Goal: Task Accomplishment & Management: Manage account settings

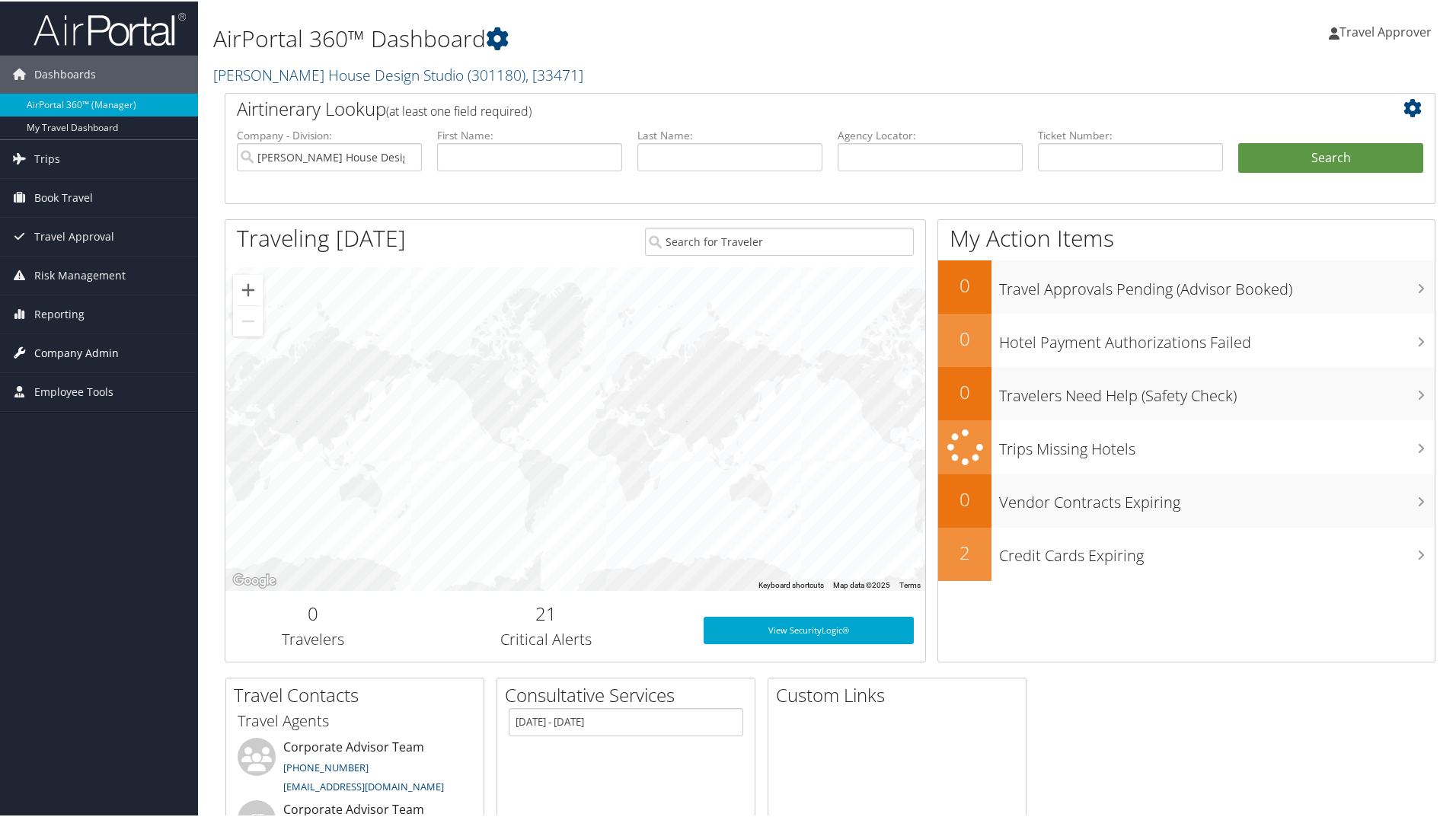
click at [91, 354] on span "Company Admin" at bounding box center [76, 352] width 84 height 38
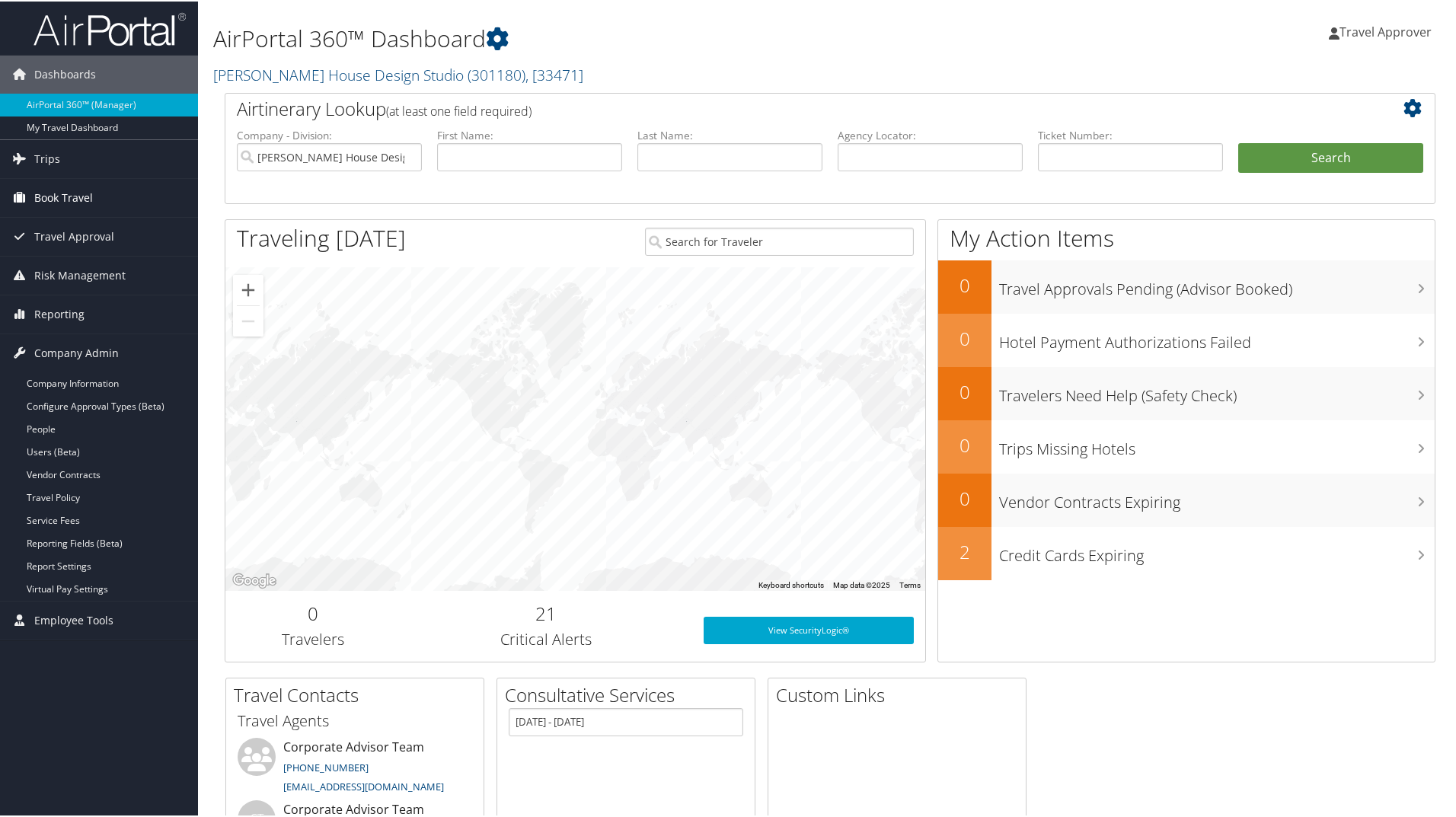
click at [77, 201] on span "Book Travel" at bounding box center [63, 197] width 59 height 38
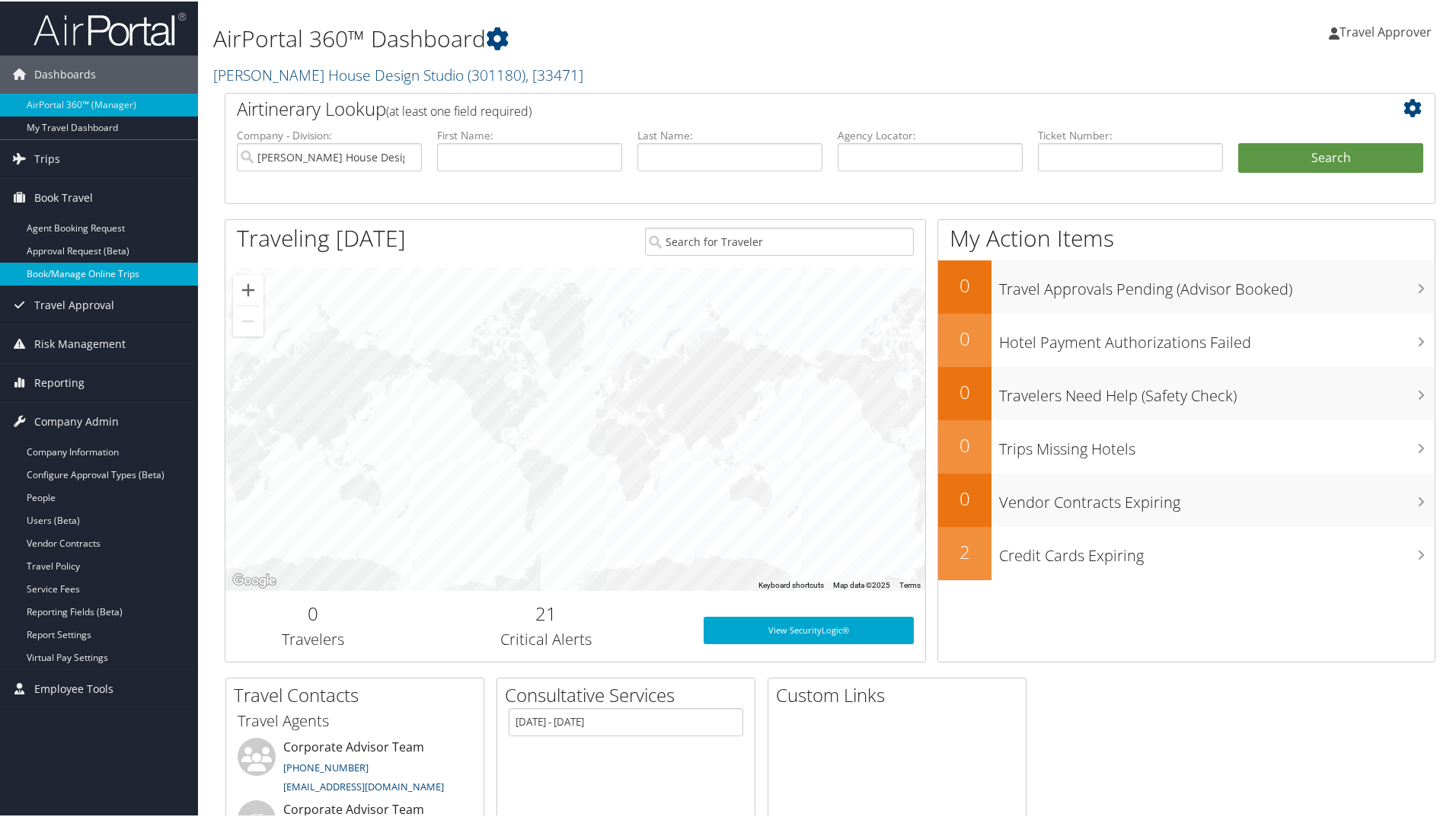
click at [75, 274] on link "Book/Manage Online Trips" at bounding box center [98, 272] width 198 height 23
click at [1352, 31] on span "Travel Approver" at bounding box center [1385, 30] width 92 height 17
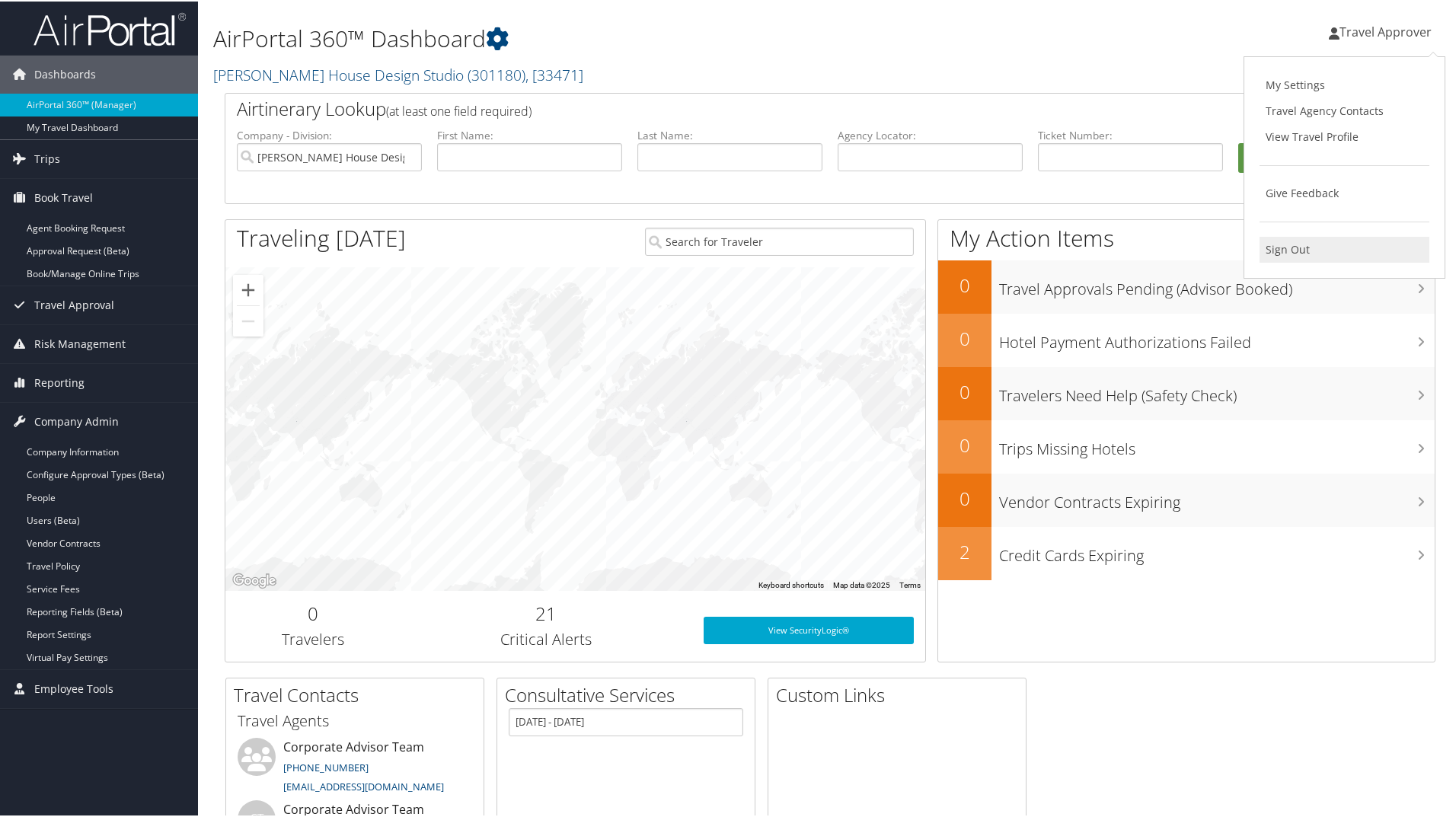
click at [1277, 260] on link "Sign Out" at bounding box center [1344, 248] width 170 height 26
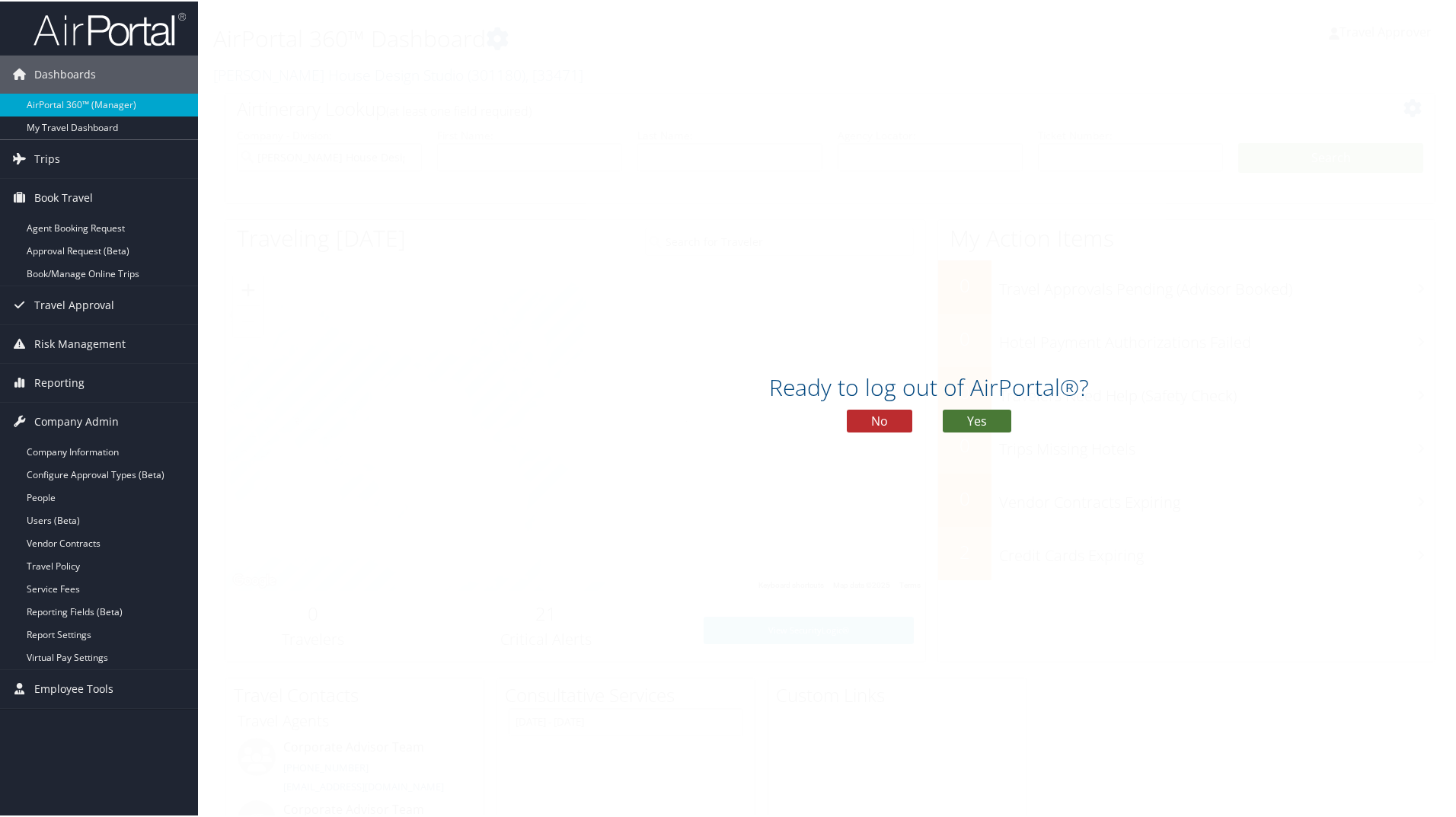
click at [965, 417] on button "Yes" at bounding box center [977, 419] width 69 height 23
